Goal: Task Accomplishment & Management: Manage account settings

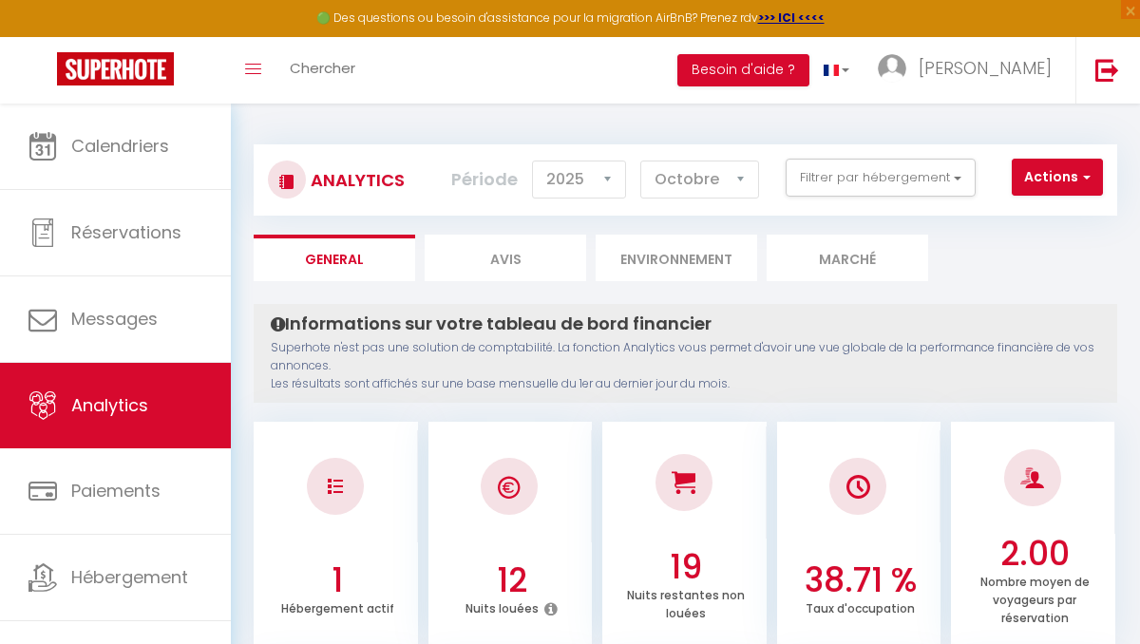
select select "2025"
select select "10"
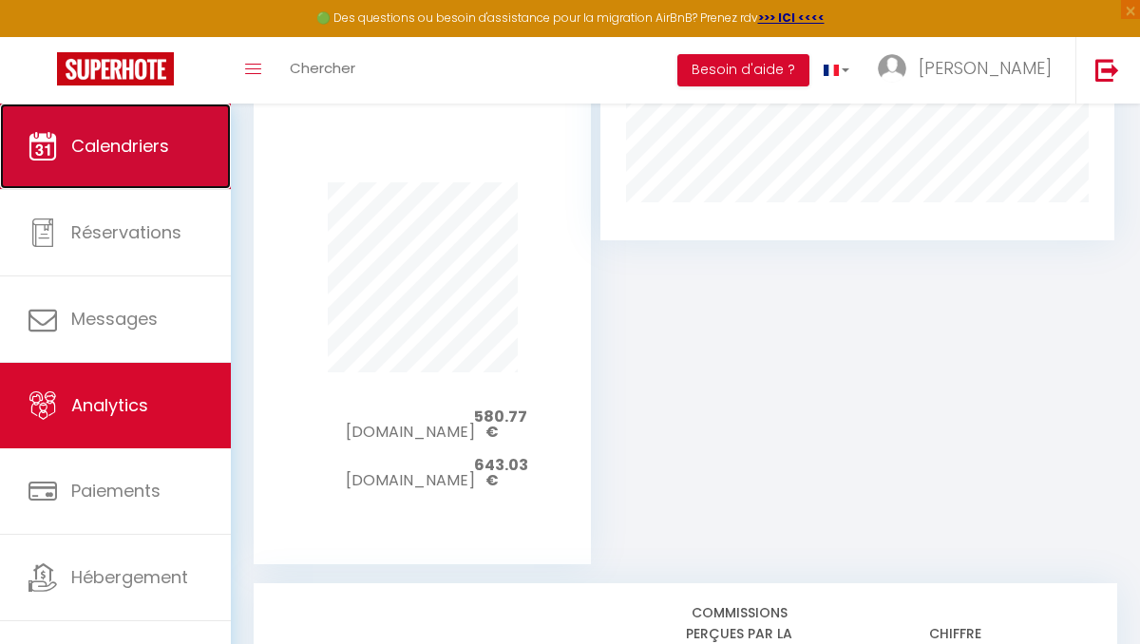
click at [99, 150] on span "Calendriers" at bounding box center [120, 146] width 98 height 24
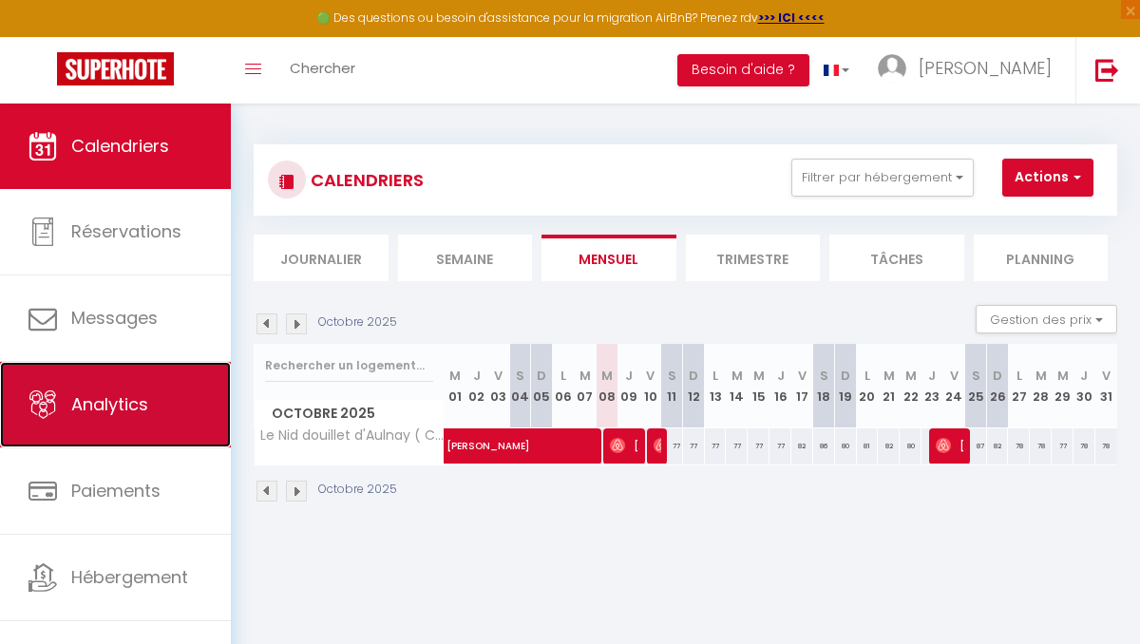
click at [62, 416] on link "Analytics" at bounding box center [115, 404] width 231 height 85
select select "2025"
select select "10"
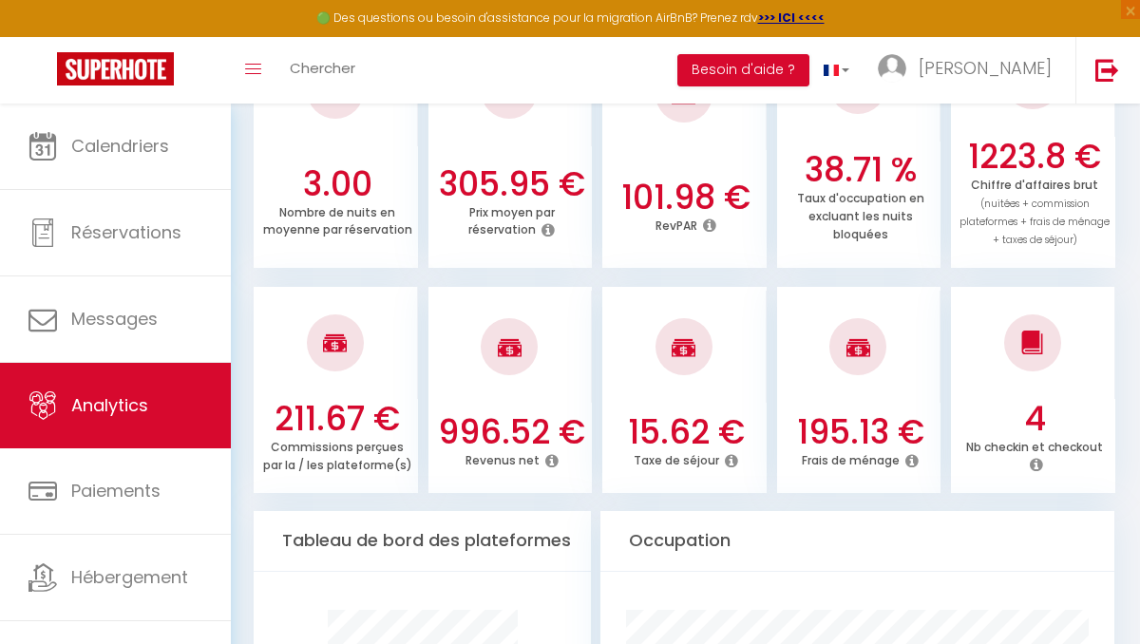
scroll to position [639, 0]
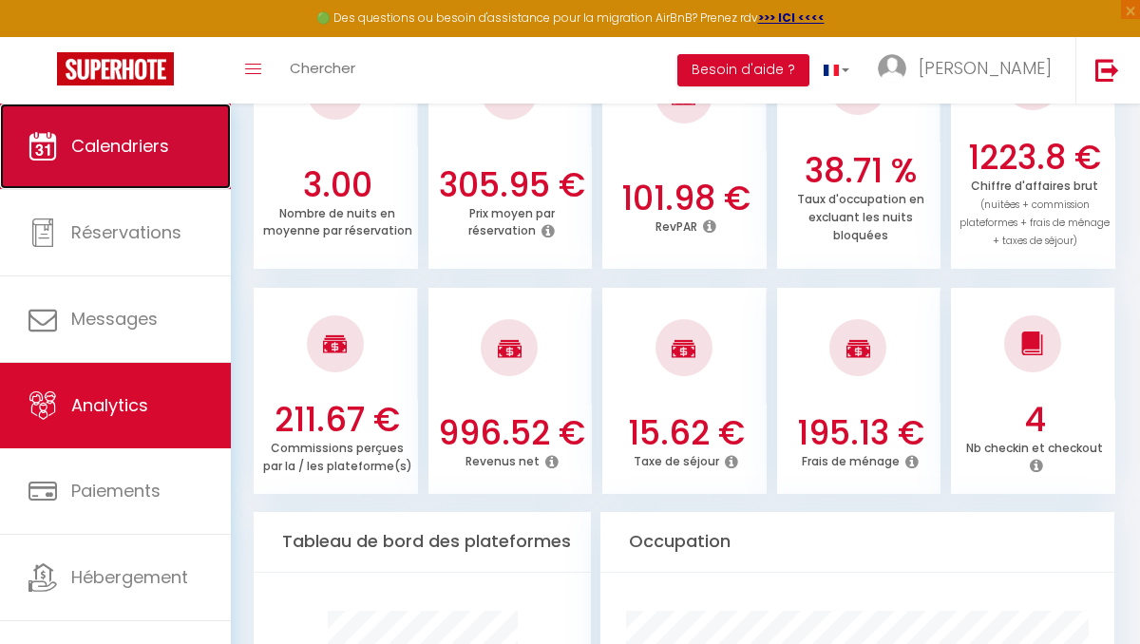
click at [145, 134] on span "Calendriers" at bounding box center [120, 146] width 98 height 24
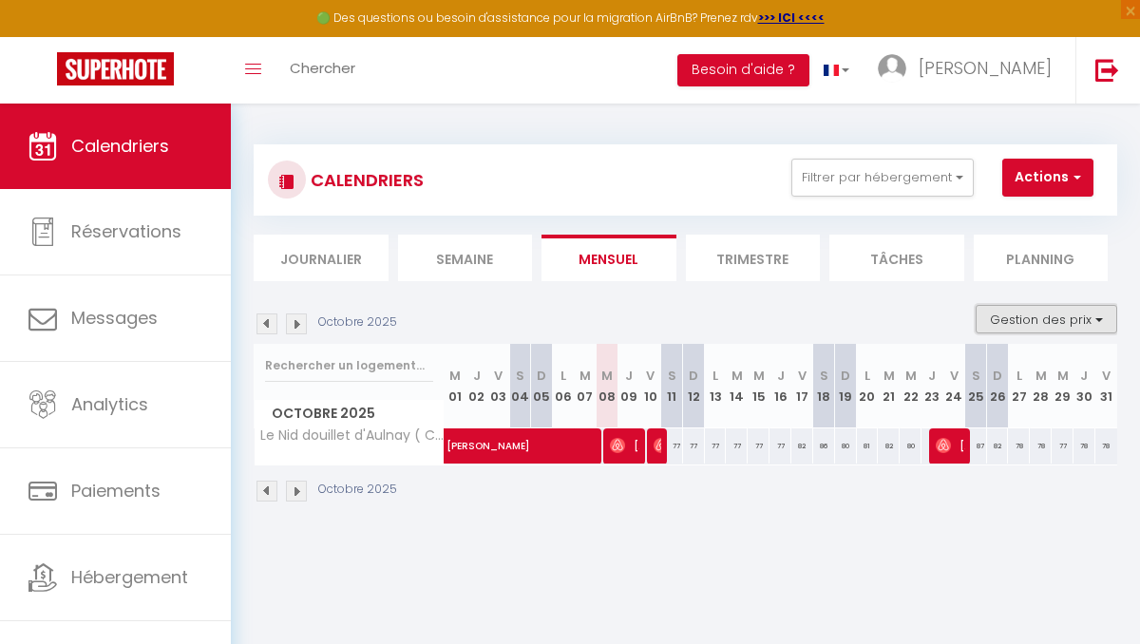
click at [1087, 326] on button "Gestion des prix" at bounding box center [1046, 319] width 142 height 28
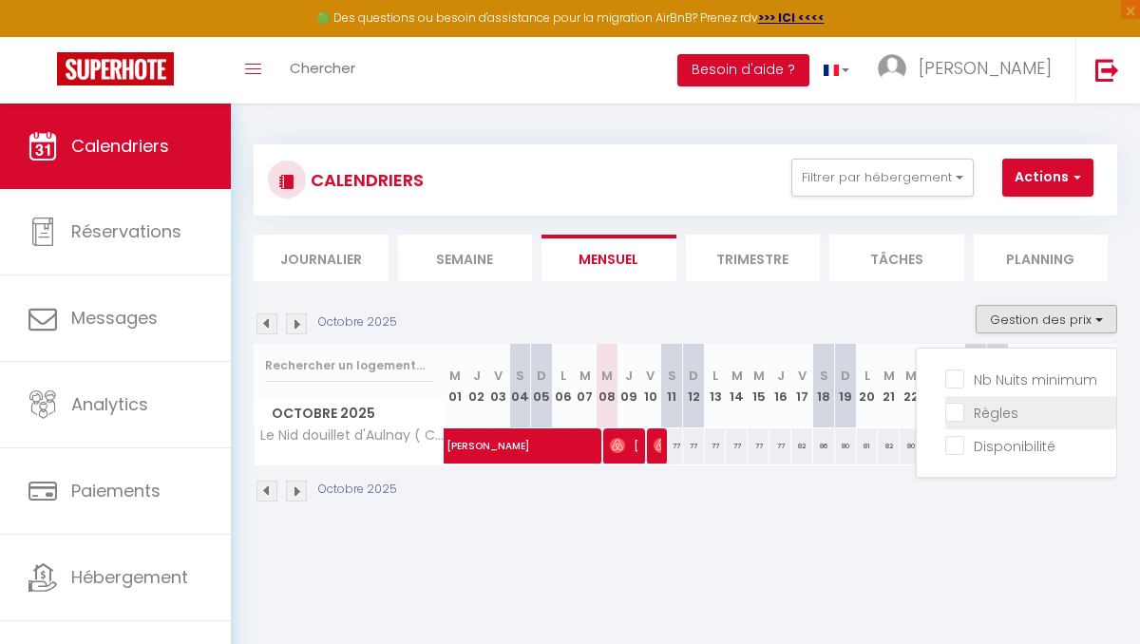
click at [958, 417] on input "Règles" at bounding box center [1030, 411] width 171 height 19
checkbox input "true"
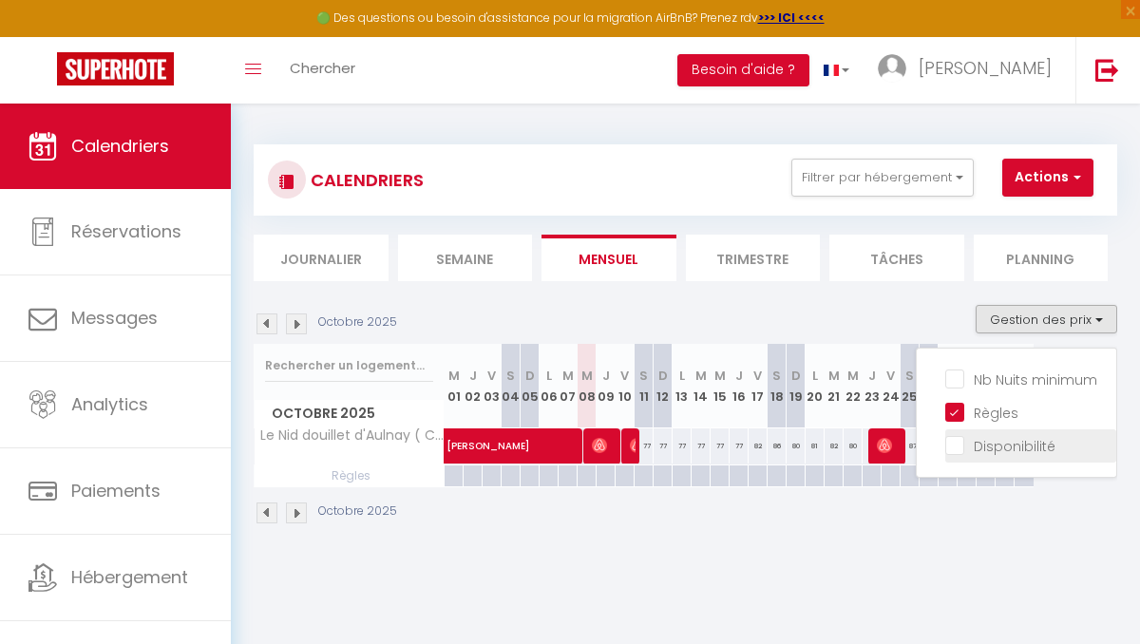
click at [957, 450] on input "Disponibilité" at bounding box center [1030, 444] width 171 height 19
checkbox input "true"
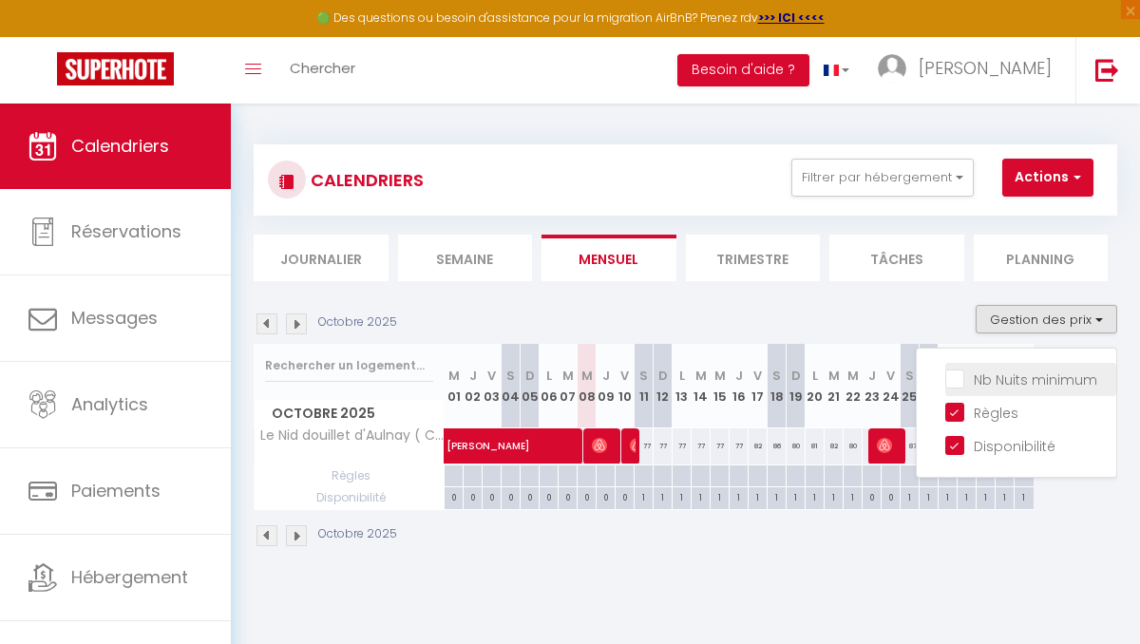
click at [951, 379] on input "Nb Nuits minimum" at bounding box center [1030, 377] width 171 height 19
checkbox input "true"
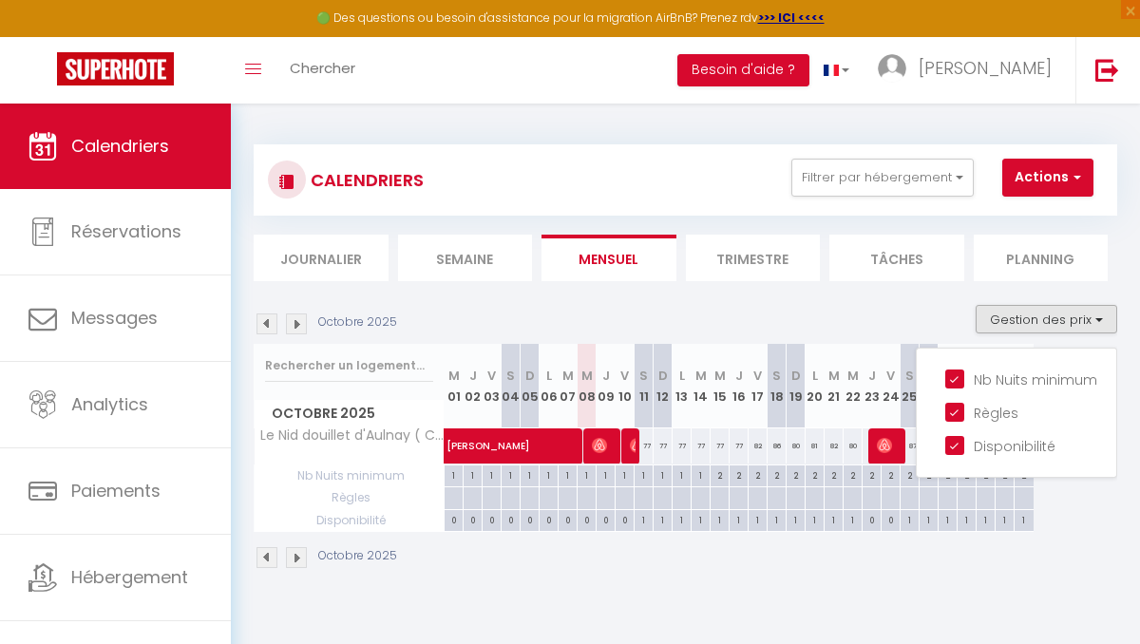
click at [669, 565] on div "Octobre 2025" at bounding box center [685, 560] width 863 height 56
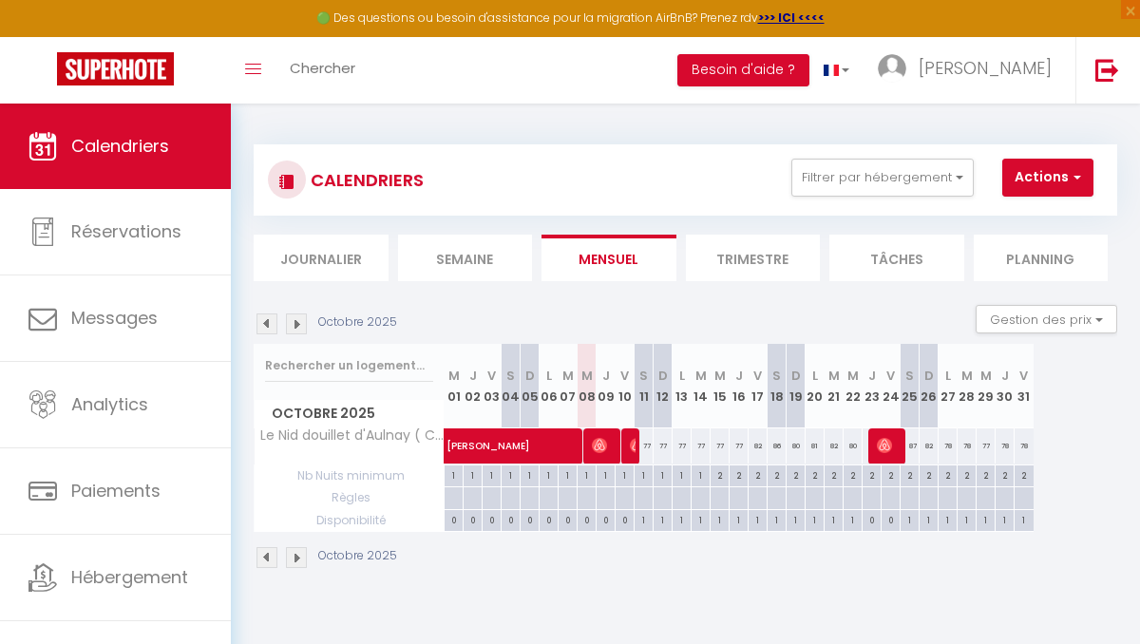
click at [642, 477] on div "1" at bounding box center [643, 474] width 18 height 18
type input "1"
type input "[PERSON_NAME] 11 Octobre 2025"
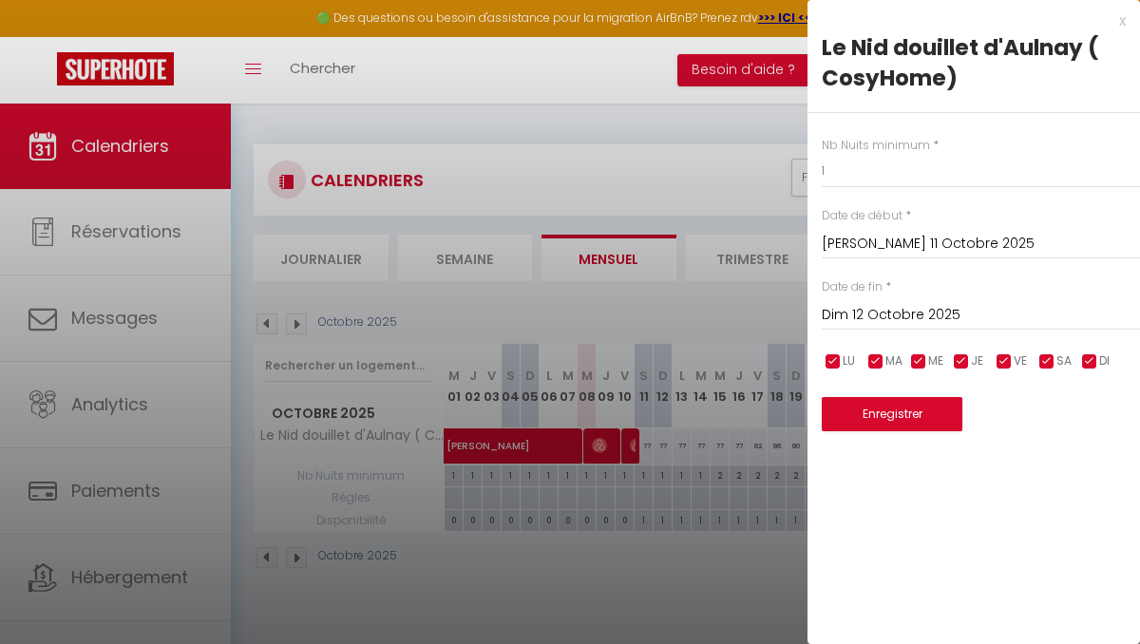
click at [878, 320] on input "Dim 12 Octobre 2025" at bounding box center [980, 315] width 318 height 25
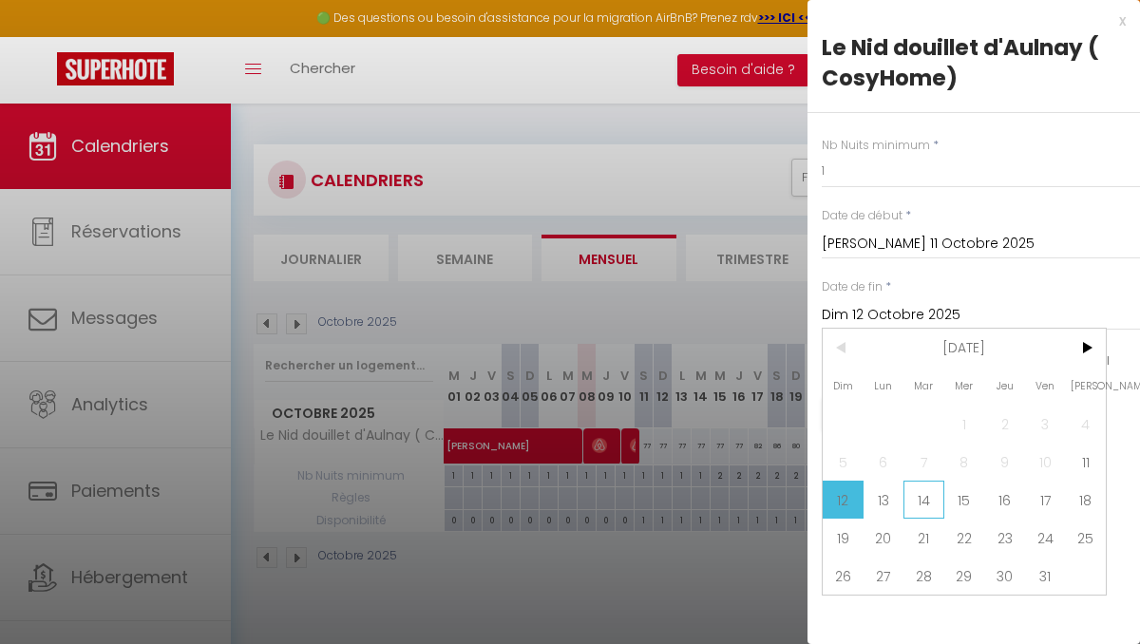
click at [934, 500] on span "14" at bounding box center [923, 500] width 41 height 38
type input "[DATE] Octobre 2025"
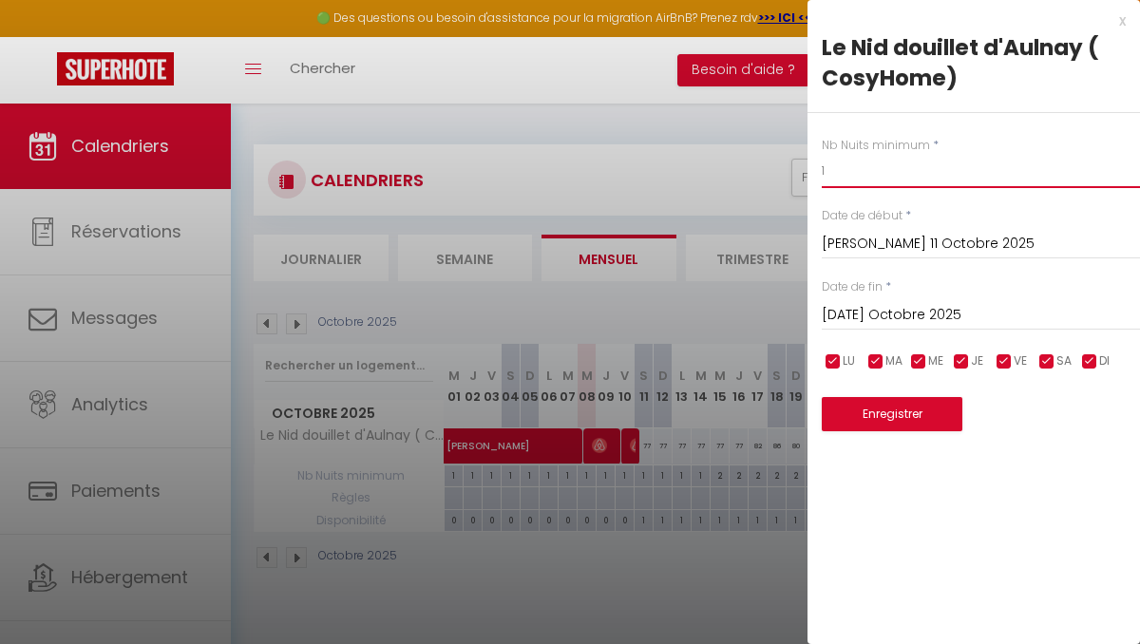
click at [839, 170] on input "1" at bounding box center [980, 171] width 318 height 34
type input "2"
click at [878, 412] on button "Enregistrer" at bounding box center [891, 414] width 141 height 34
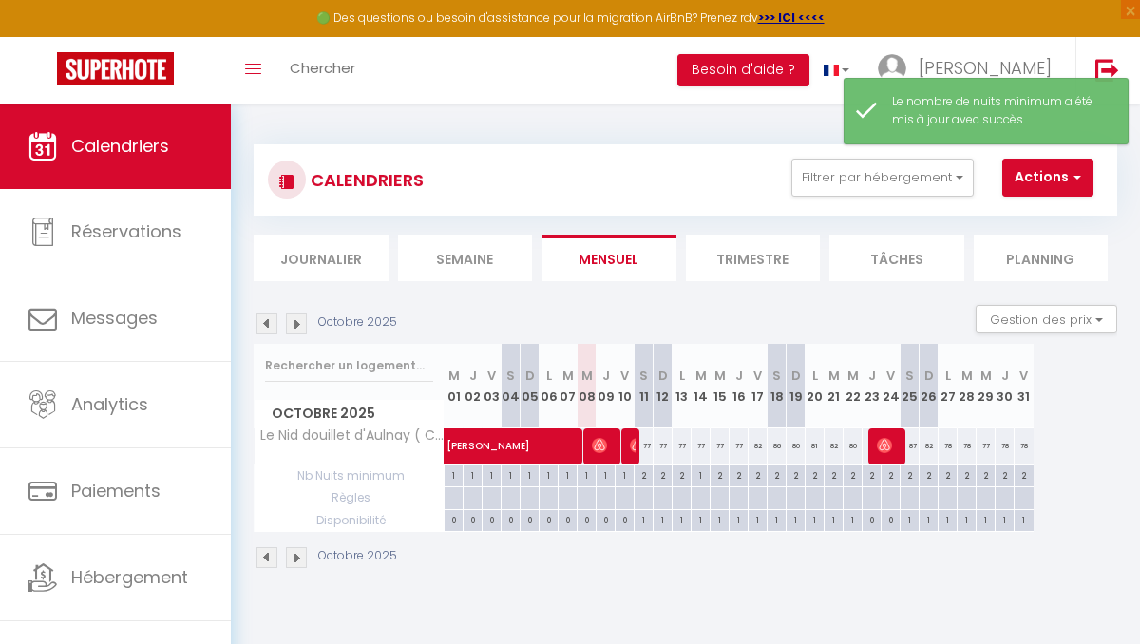
click at [700, 474] on div "1" at bounding box center [700, 474] width 18 height 18
type input "1"
type input "[DATE] Octobre 2025"
type input "Mer 15 Octobre 2025"
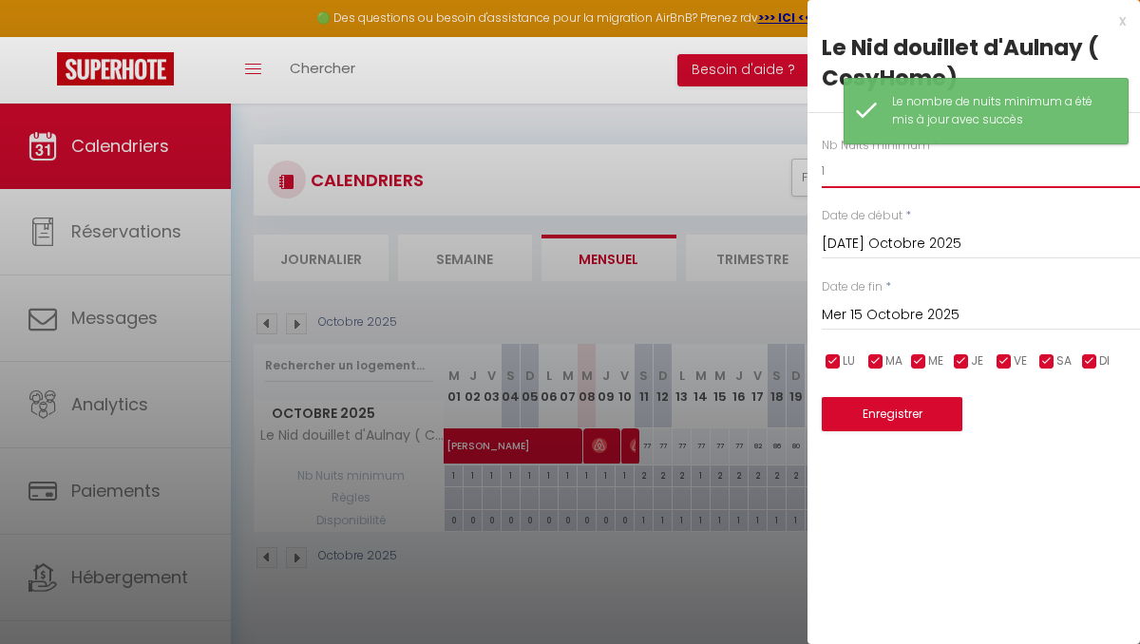
click at [851, 177] on input "1" at bounding box center [980, 171] width 318 height 34
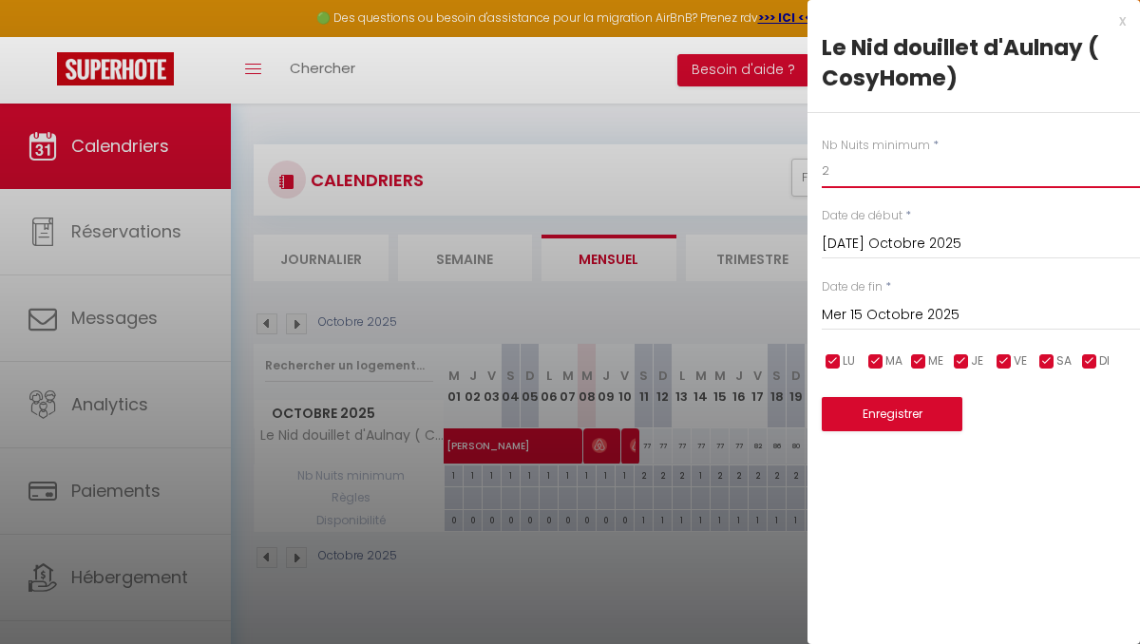
type input "2"
click at [887, 425] on button "Enregistrer" at bounding box center [891, 414] width 141 height 34
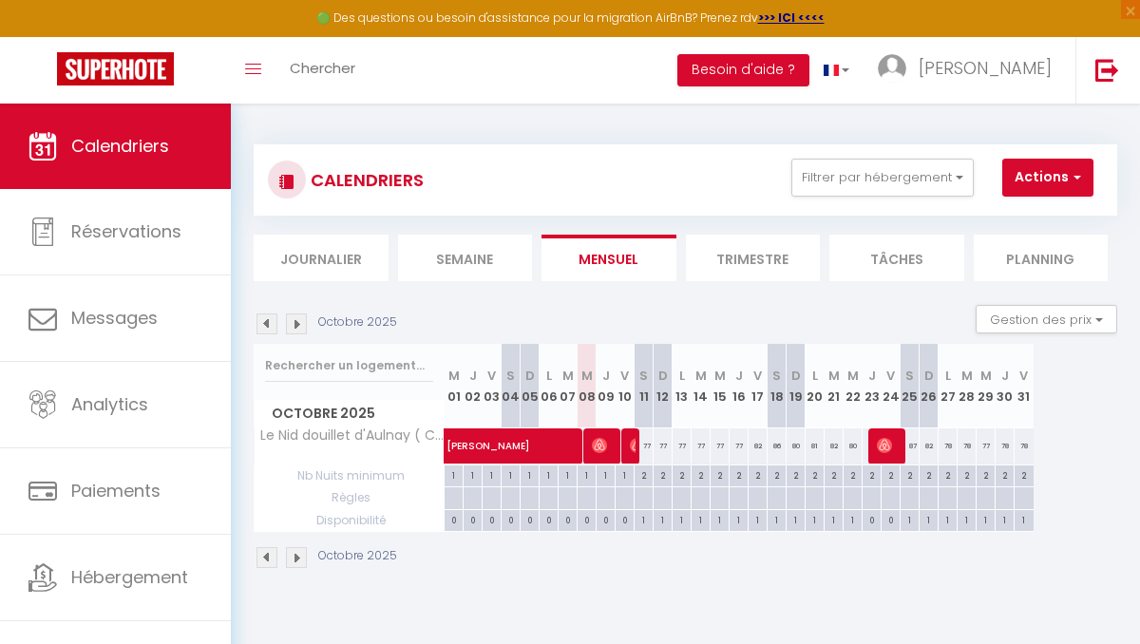
click at [622, 493] on div at bounding box center [623, 498] width 19 height 22
type input "Ven 10 Octobre 2025"
type input "[PERSON_NAME] 11 Octobre 2025"
select select
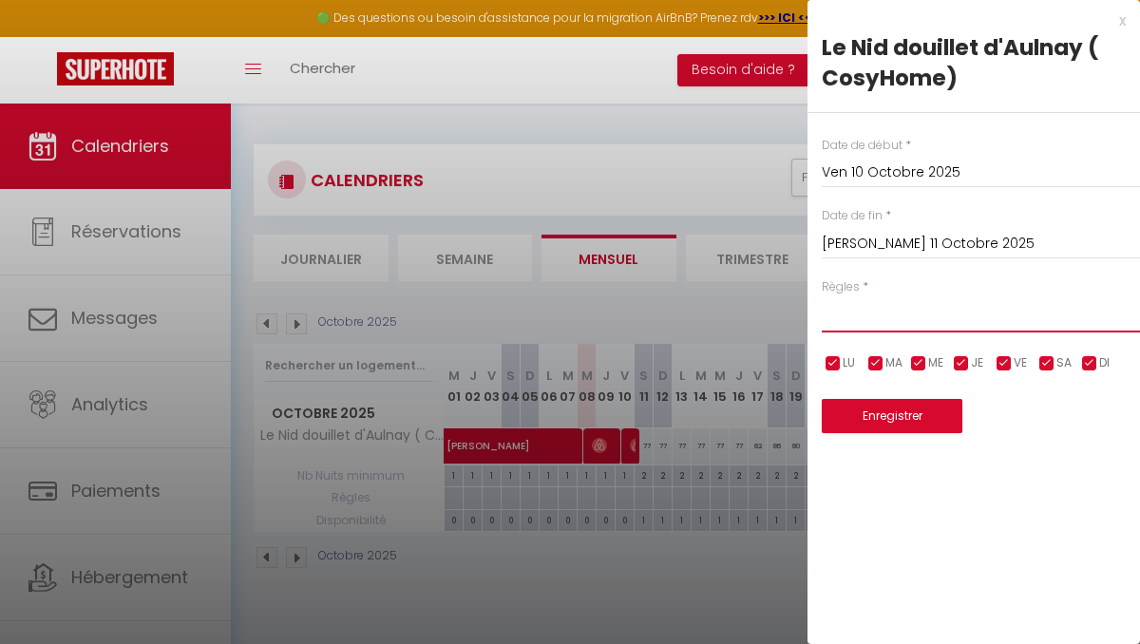
click at [884, 325] on select "Aucun No Checkin No Checkout Pas d'arrivée / Pas de départ" at bounding box center [980, 314] width 318 height 36
click at [1121, 20] on div "x" at bounding box center [966, 20] width 318 height 23
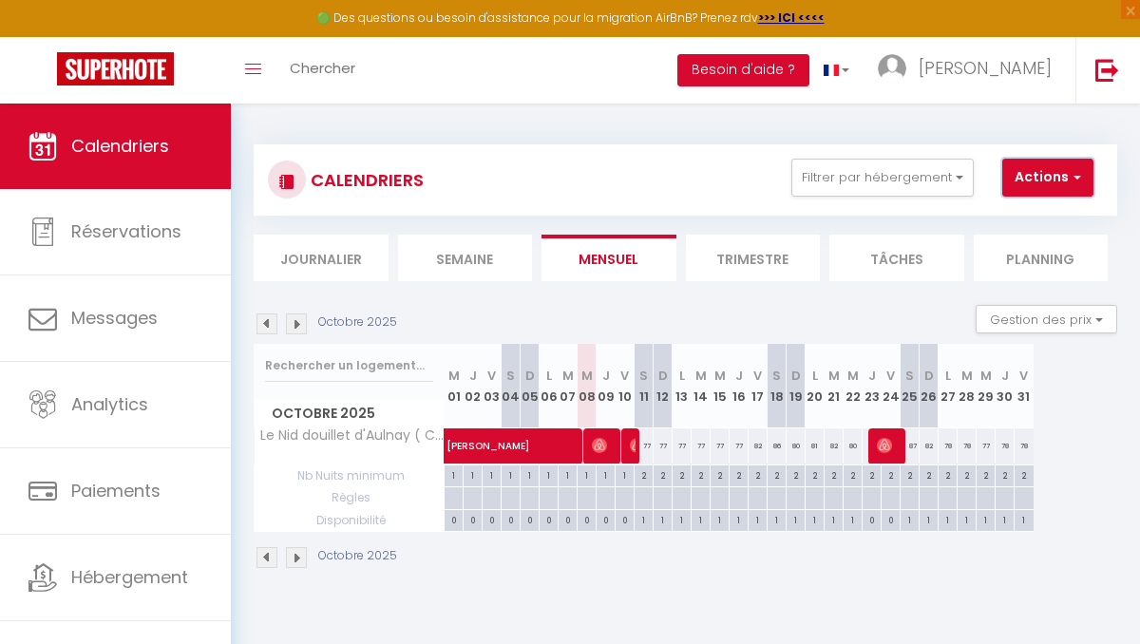
click at [1044, 173] on button "Actions" at bounding box center [1047, 178] width 91 height 38
